Goal: Task Accomplishment & Management: Complete application form

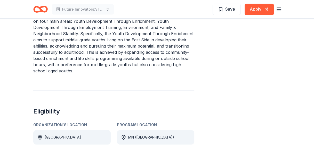
scroll to position [215, 0]
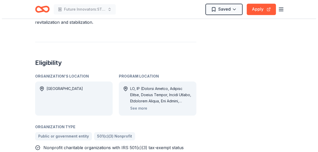
scroll to position [336, 0]
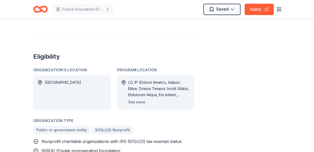
click at [141, 99] on button "See more" at bounding box center [136, 102] width 17 height 6
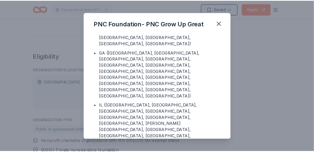
scroll to position [181, 0]
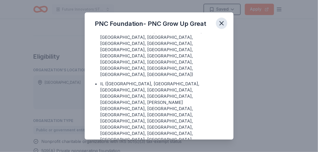
click at [222, 24] on icon "button" at bounding box center [221, 23] width 7 height 7
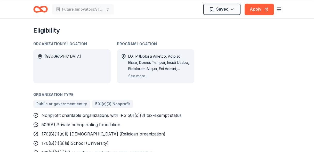
scroll to position [361, 0]
click at [255, 9] on button "Apply" at bounding box center [259, 9] width 29 height 11
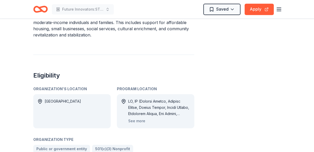
scroll to position [310, 0]
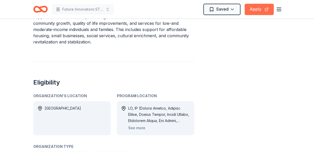
click at [264, 7] on button "Apply" at bounding box center [259, 9] width 29 height 11
